Goal: Task Accomplishment & Management: Complete application form

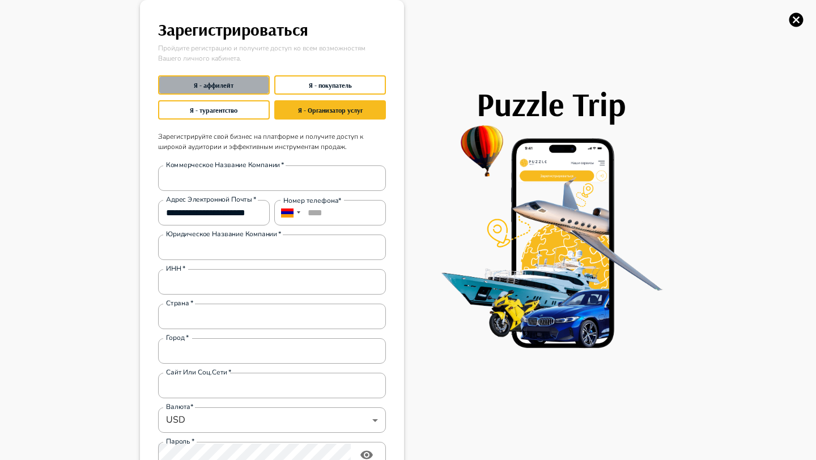
click at [244, 89] on button "Я - аффилейт" at bounding box center [214, 84] width 112 height 19
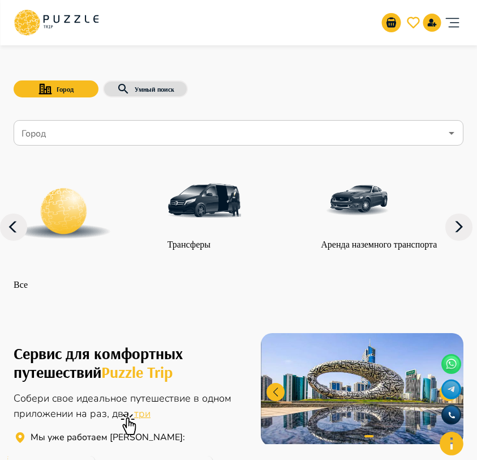
click at [460, 29] on icon "account of current user" at bounding box center [452, 22] width 23 height 23
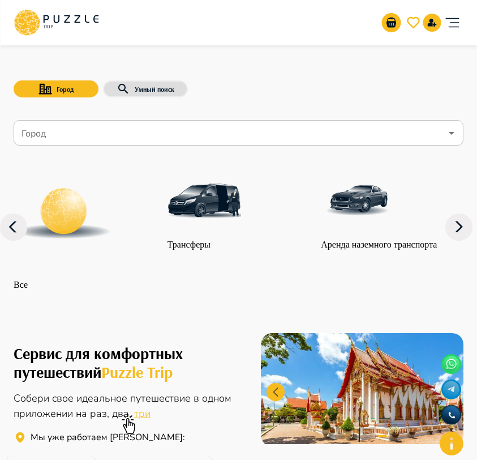
type input "**********"
